Goal: Transaction & Acquisition: Purchase product/service

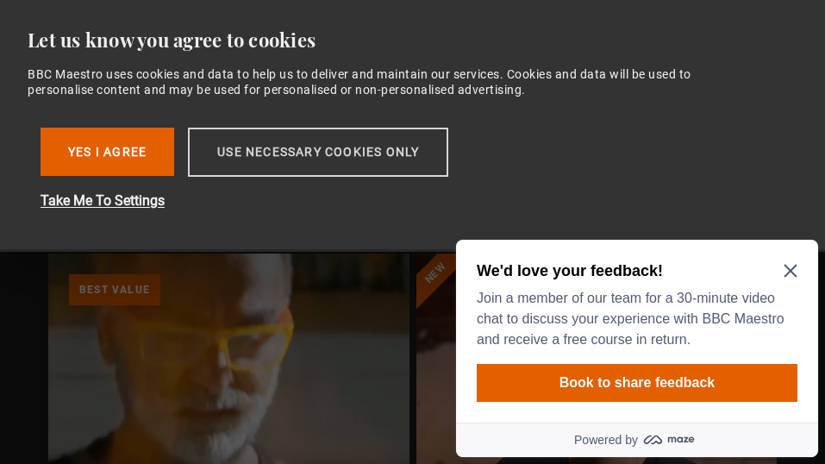
click at [300, 149] on button "Use necessary cookies only" at bounding box center [318, 152] width 260 height 49
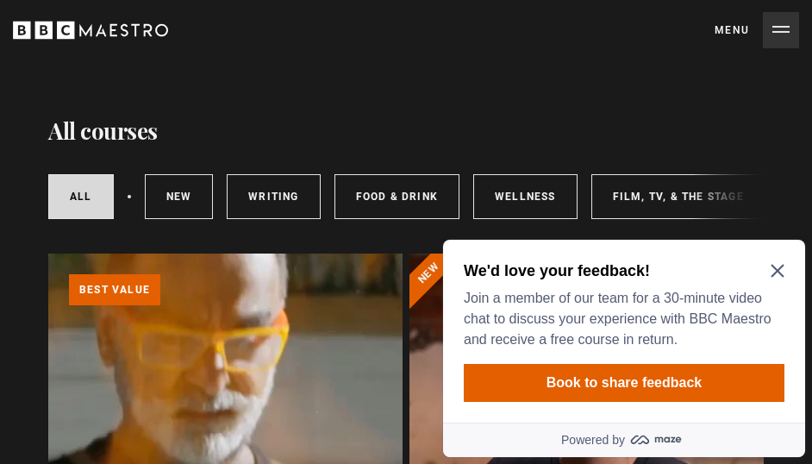
click at [775, 267] on icon "Close Maze Prompt" at bounding box center [776, 271] width 13 height 13
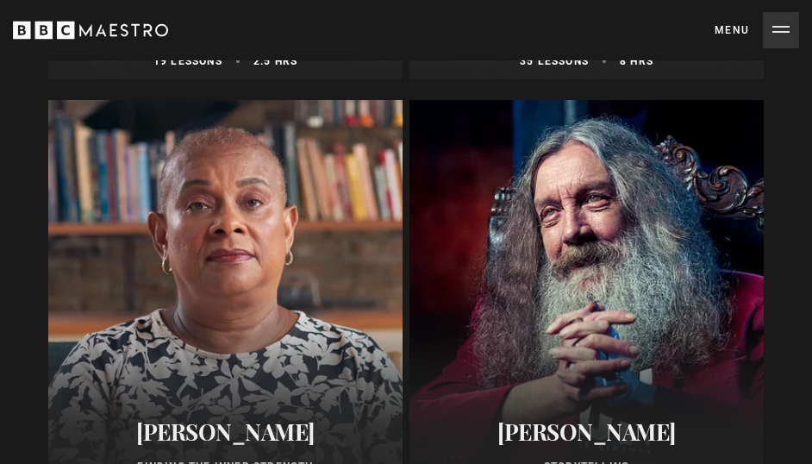
scroll to position [6750, 0]
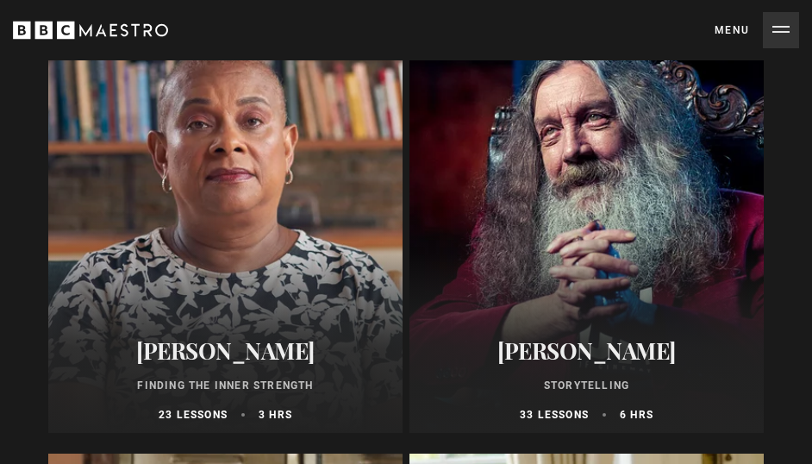
click at [224, 341] on div "Doreen Lawrence Finding the Inner Strength 23 lessons 3 hrs" at bounding box center [225, 380] width 354 height 106
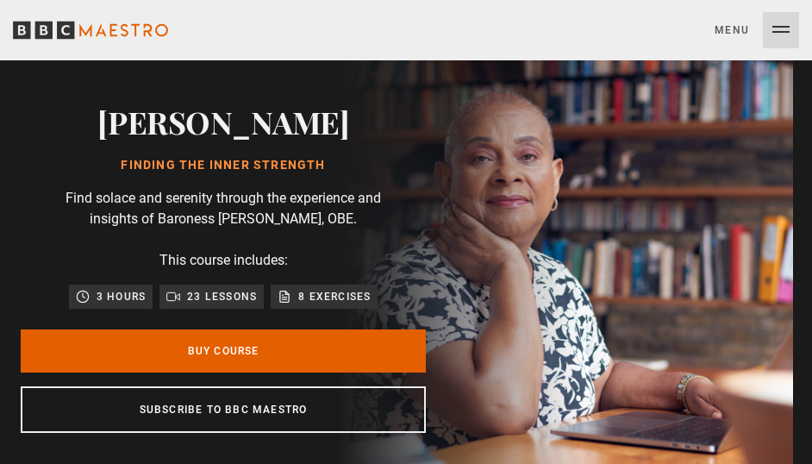
scroll to position [0, 207]
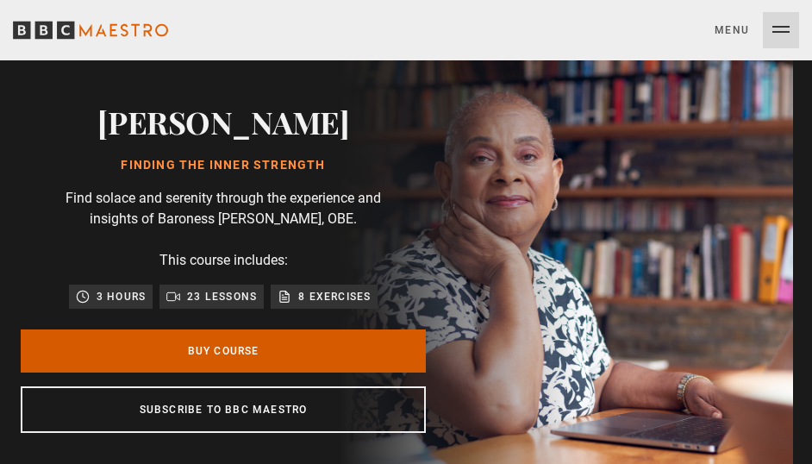
click at [229, 355] on link "Buy Course" at bounding box center [223, 350] width 405 height 43
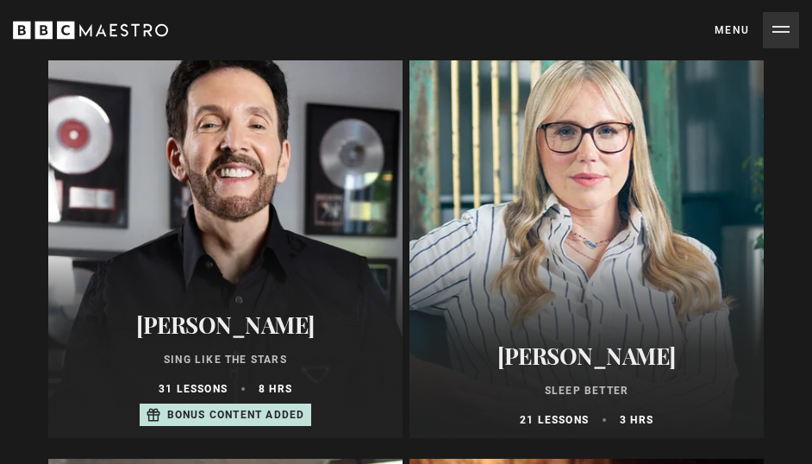
scroll to position [1980, 0]
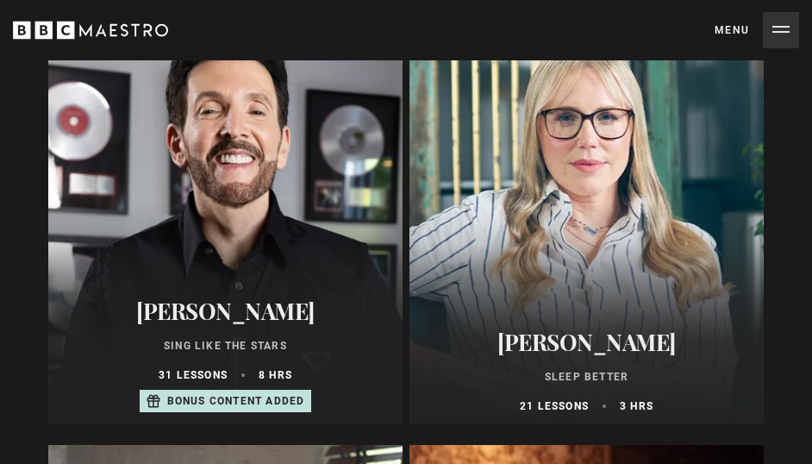
click at [201, 222] on div at bounding box center [225, 217] width 354 height 414
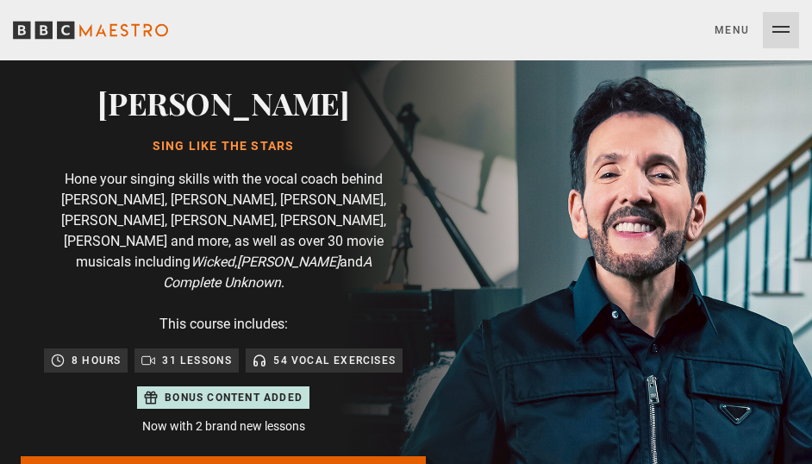
click at [340, 352] on p "54 Vocal Exercises" at bounding box center [334, 360] width 122 height 17
click at [298, 352] on p "54 Vocal Exercises" at bounding box center [334, 360] width 122 height 17
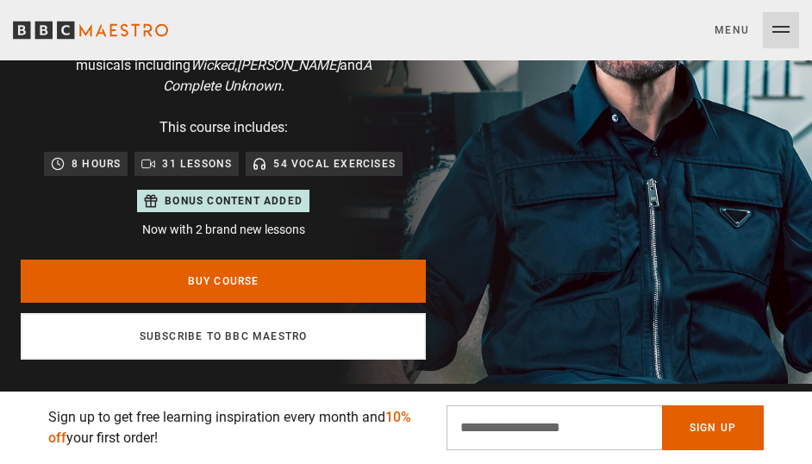
scroll to position [198, 0]
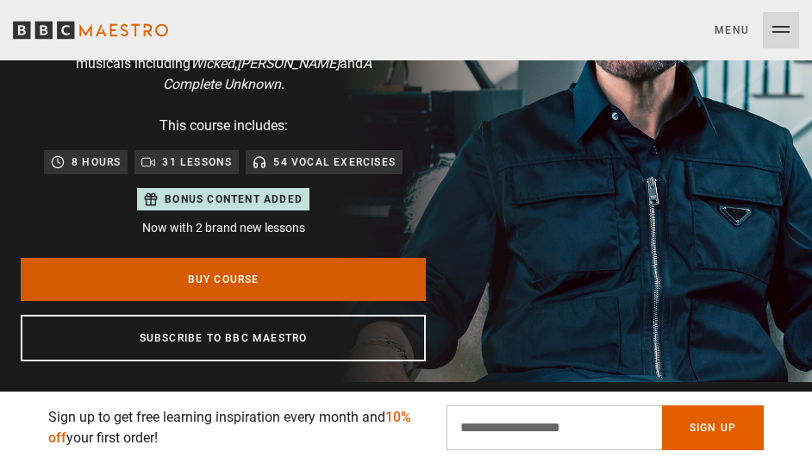
click at [290, 258] on link "Buy Course" at bounding box center [223, 279] width 405 height 43
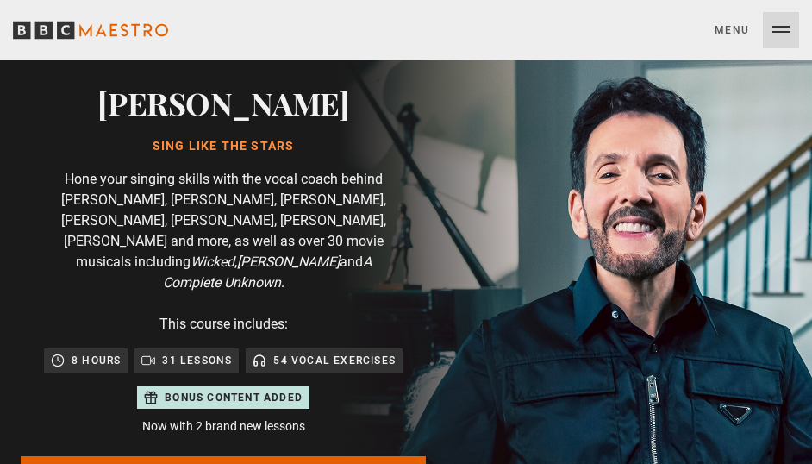
scroll to position [0, 414]
click at [191, 352] on p "31 lessons" at bounding box center [197, 360] width 70 height 17
